Goal: Task Accomplishment & Management: Manage account settings

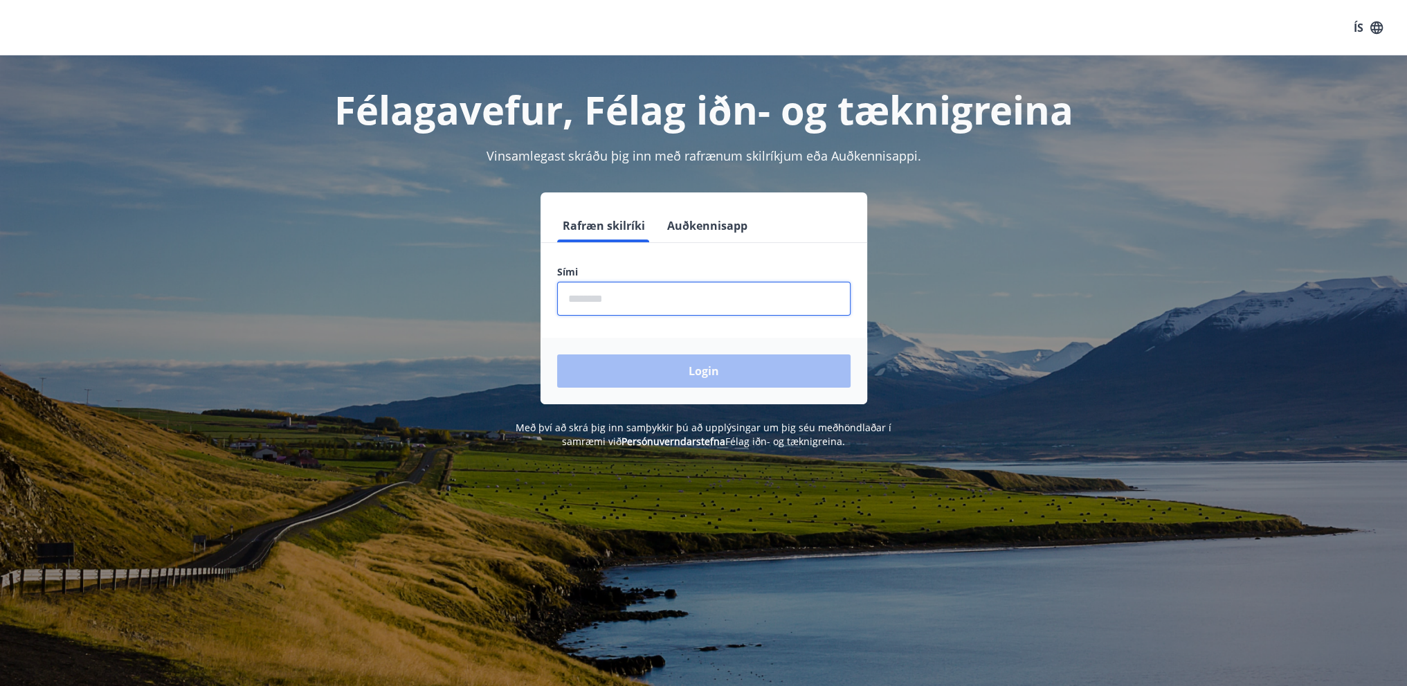
click at [754, 311] on input "phone" at bounding box center [703, 299] width 293 height 34
type input "********"
click at [708, 370] on button "Login" at bounding box center [703, 370] width 293 height 33
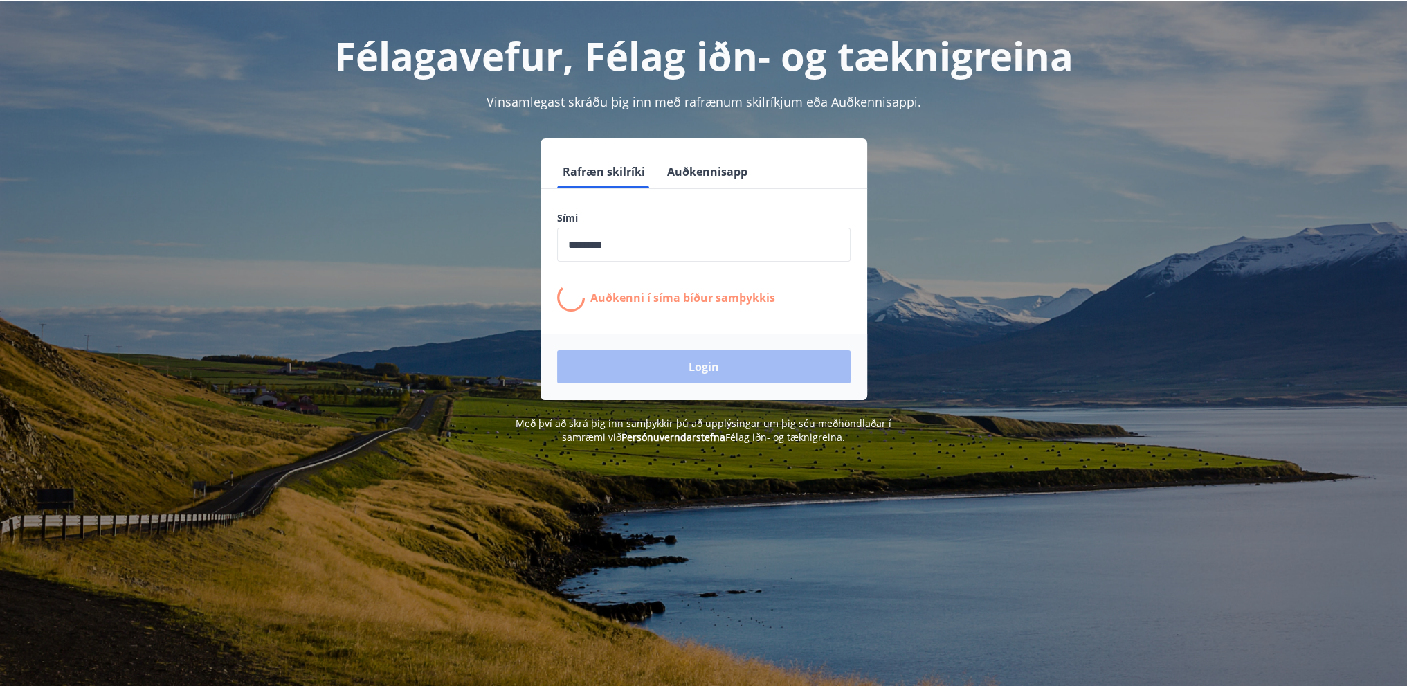
scroll to position [69, 0]
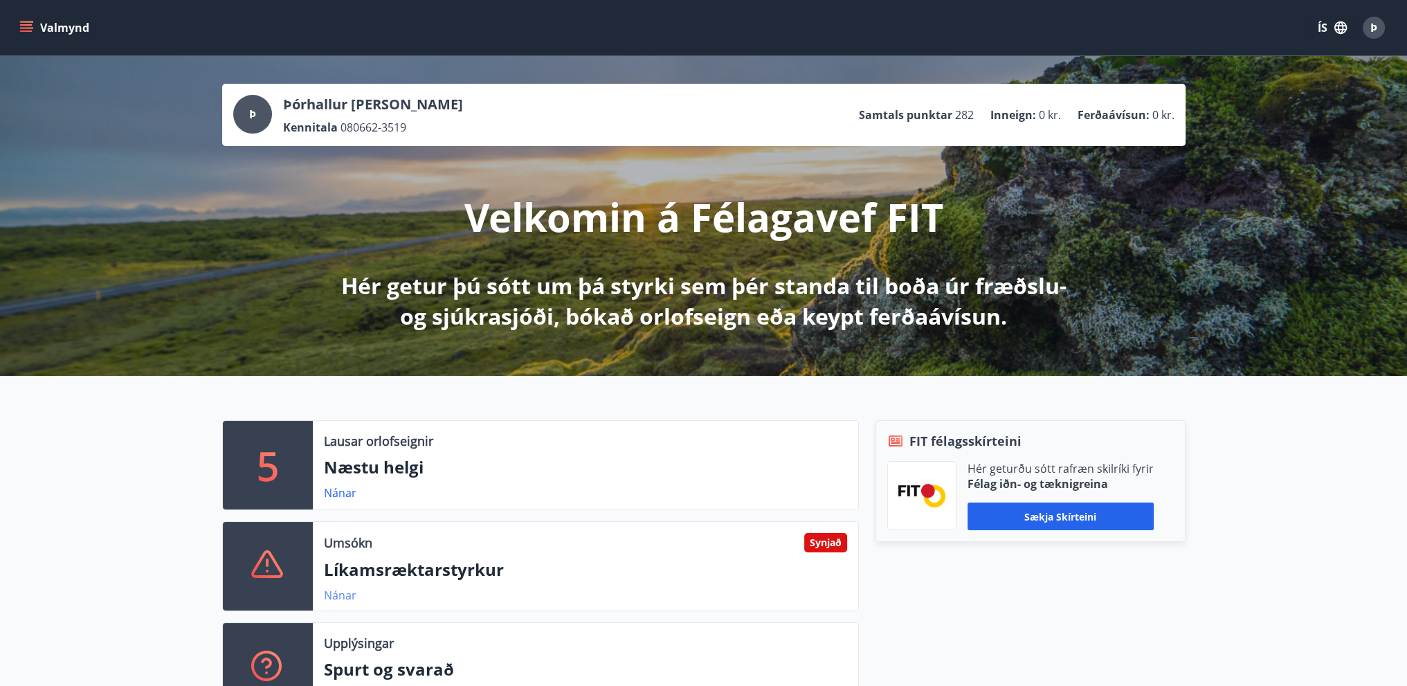
click at [338, 597] on link "Nánar" at bounding box center [340, 595] width 33 height 15
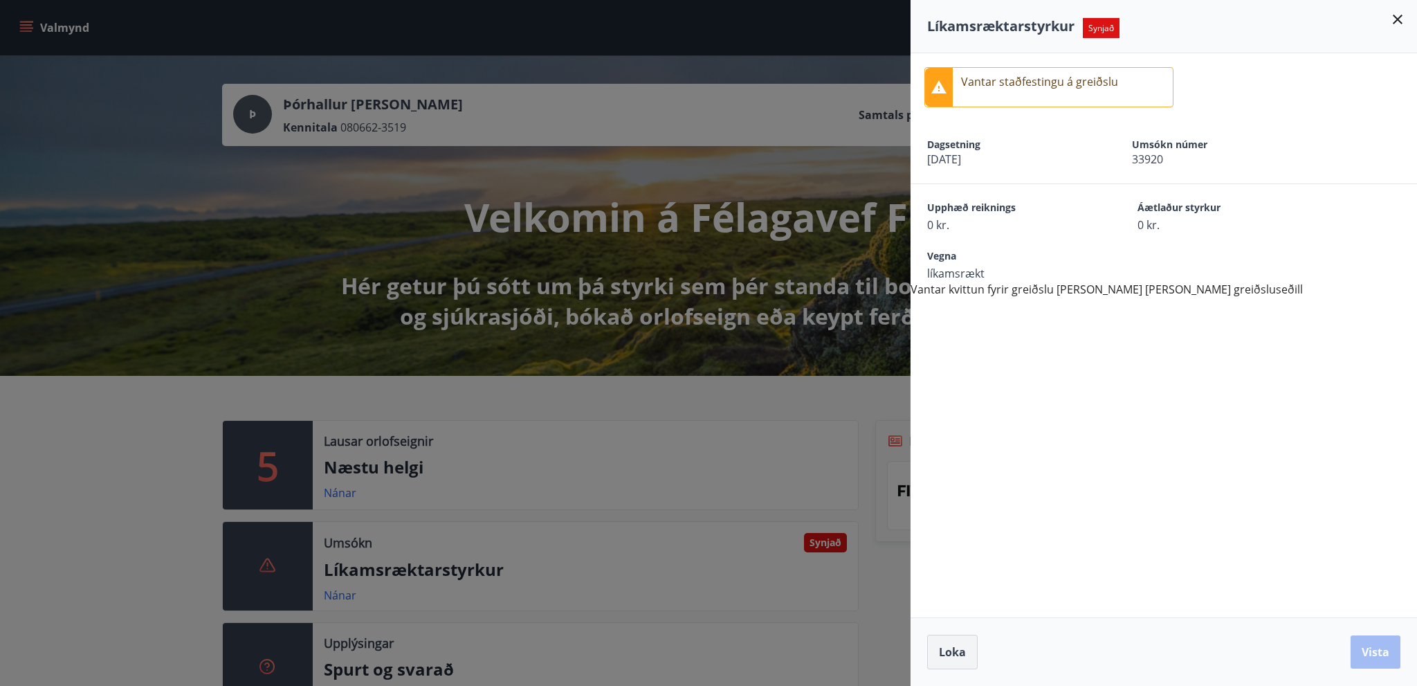
click at [964, 649] on span "Loka" at bounding box center [952, 651] width 27 height 15
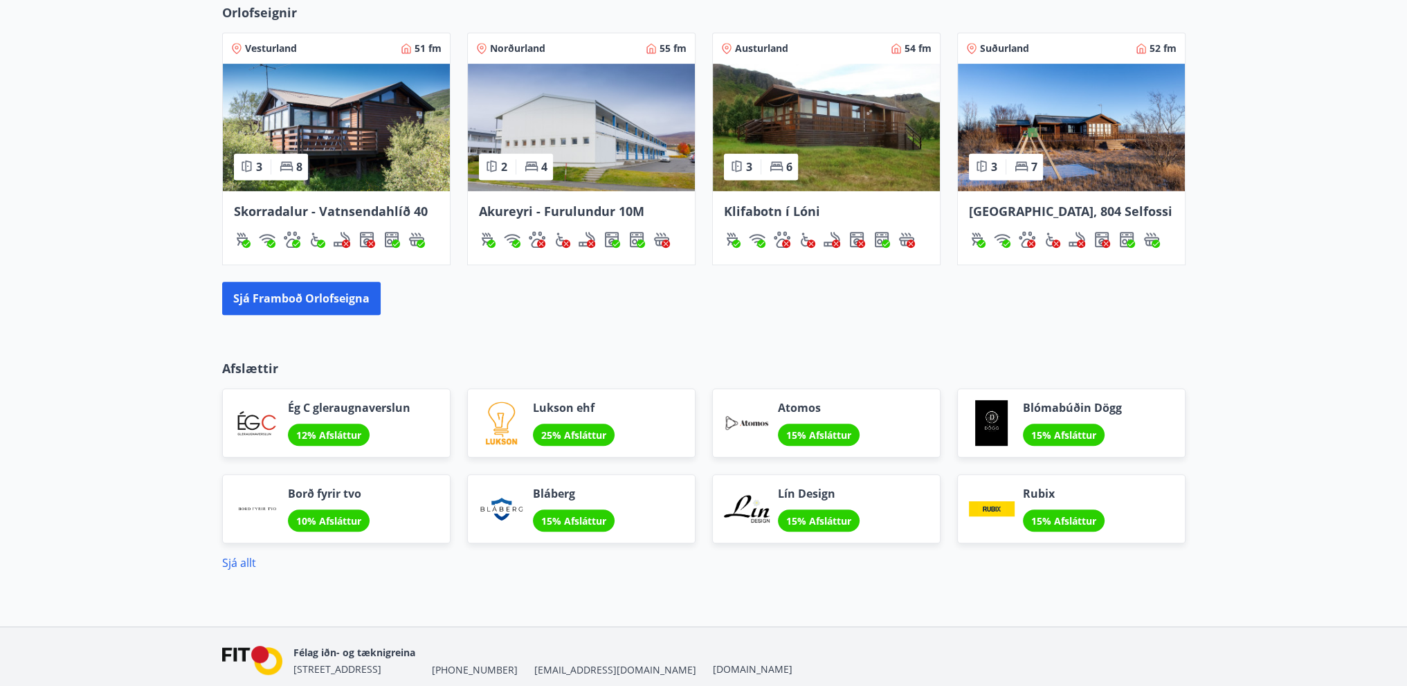
scroll to position [1087, 0]
